Goal: Information Seeking & Learning: Learn about a topic

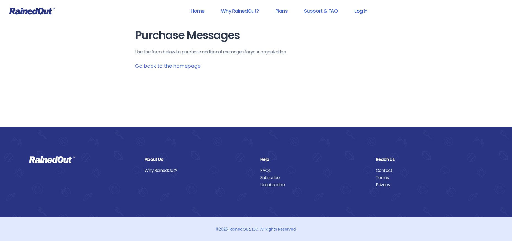
click at [363, 9] on link "Log In" at bounding box center [360, 11] width 27 height 12
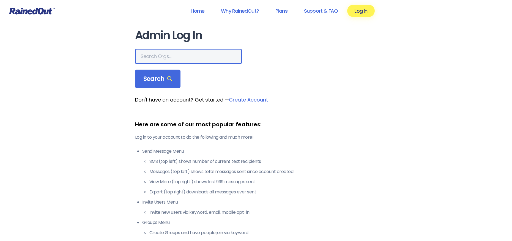
click at [141, 59] on input "text" at bounding box center [188, 56] width 107 height 15
type input "[PERSON_NAME] allegiance"
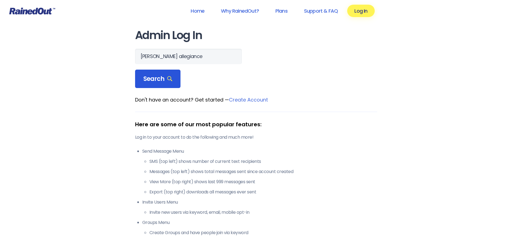
click at [157, 77] on span "Search" at bounding box center [157, 79] width 29 height 8
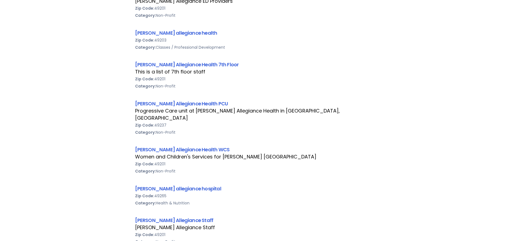
scroll to position [302, 0]
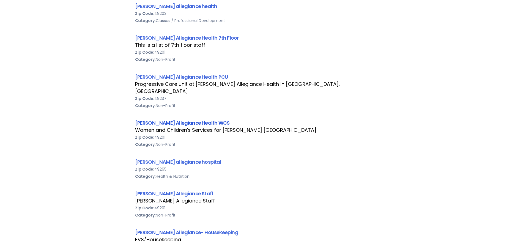
click at [191, 119] on link "[PERSON_NAME] Allegiance Health WCS" at bounding box center [182, 122] width 95 height 7
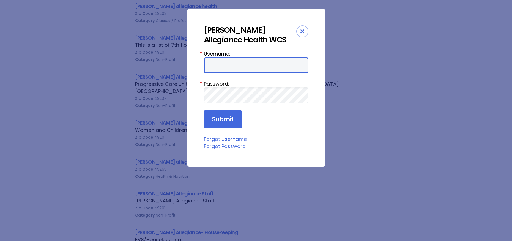
click at [209, 70] on input "Username:" at bounding box center [256, 64] width 104 height 15
type input "aprevos1"
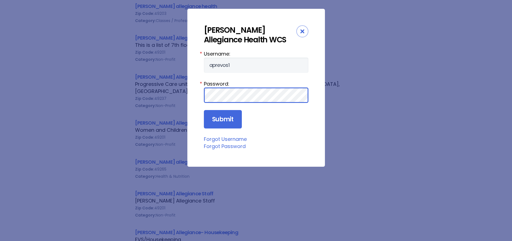
click at [204, 110] on input "Submit" at bounding box center [223, 119] width 38 height 19
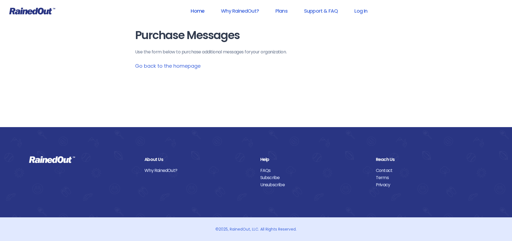
click at [200, 10] on link "Home" at bounding box center [197, 11] width 28 height 12
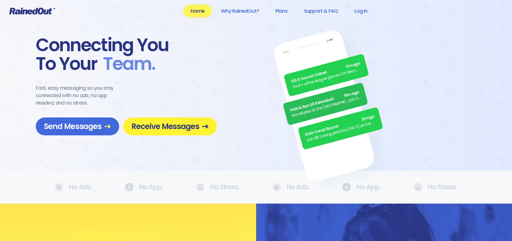
click at [164, 124] on span "Receive Messages" at bounding box center [169, 127] width 77 height 10
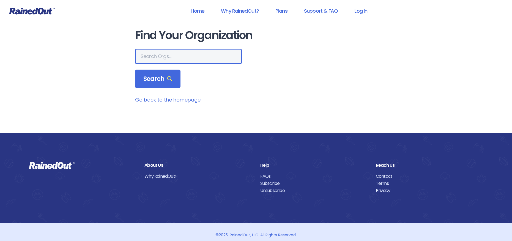
click at [144, 57] on input "text" at bounding box center [188, 56] width 107 height 15
type input "[PERSON_NAME] allegiance"
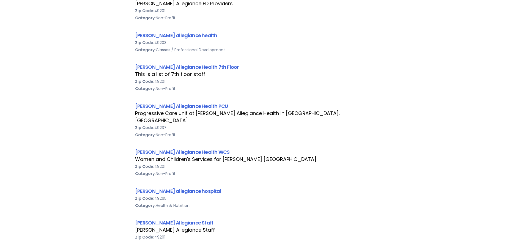
scroll to position [275, 0]
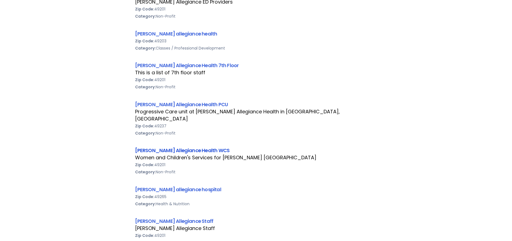
click at [177, 147] on link "[PERSON_NAME] Allegiance Health WCS" at bounding box center [182, 150] width 95 height 7
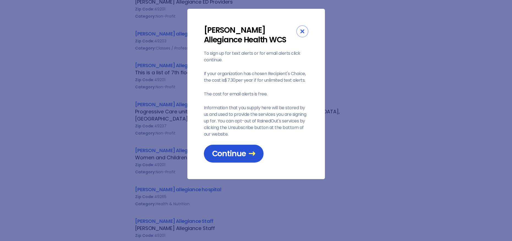
click at [232, 152] on span "Continue" at bounding box center [233, 154] width 43 height 10
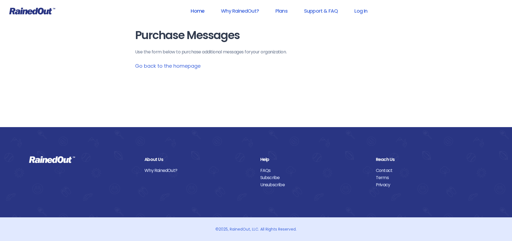
click at [198, 11] on link "Home" at bounding box center [197, 11] width 28 height 12
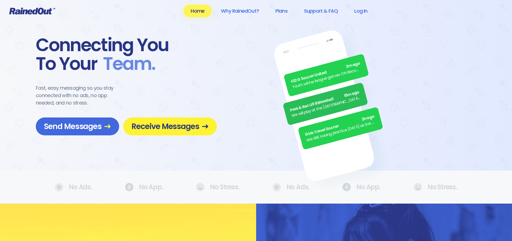
click at [166, 122] on span "Receive Messages" at bounding box center [169, 127] width 77 height 10
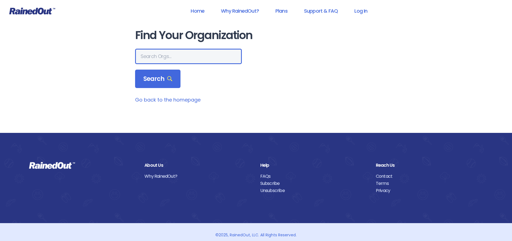
drag, startPoint x: 147, startPoint y: 52, endPoint x: 148, endPoint y: 55, distance: 3.3
click at [148, 54] on input "text" at bounding box center [188, 56] width 107 height 15
type input "[PERSON_NAME] allegiance"
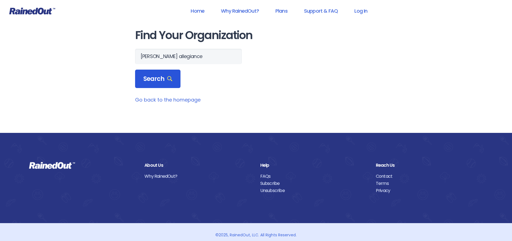
click at [154, 78] on span "Search" at bounding box center [157, 79] width 29 height 8
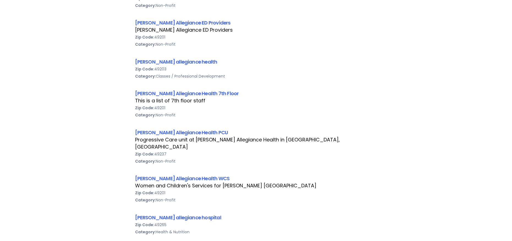
scroll to position [247, 0]
click at [189, 174] on link "[PERSON_NAME] Allegiance Health WCS" at bounding box center [182, 177] width 95 height 7
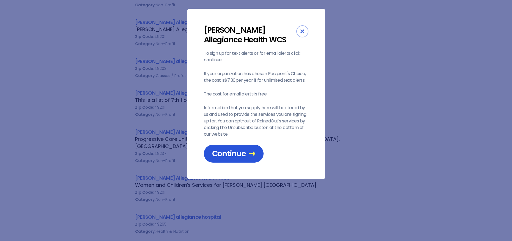
click at [233, 153] on span "Continue" at bounding box center [233, 154] width 43 height 10
